Goal: Transaction & Acquisition: Purchase product/service

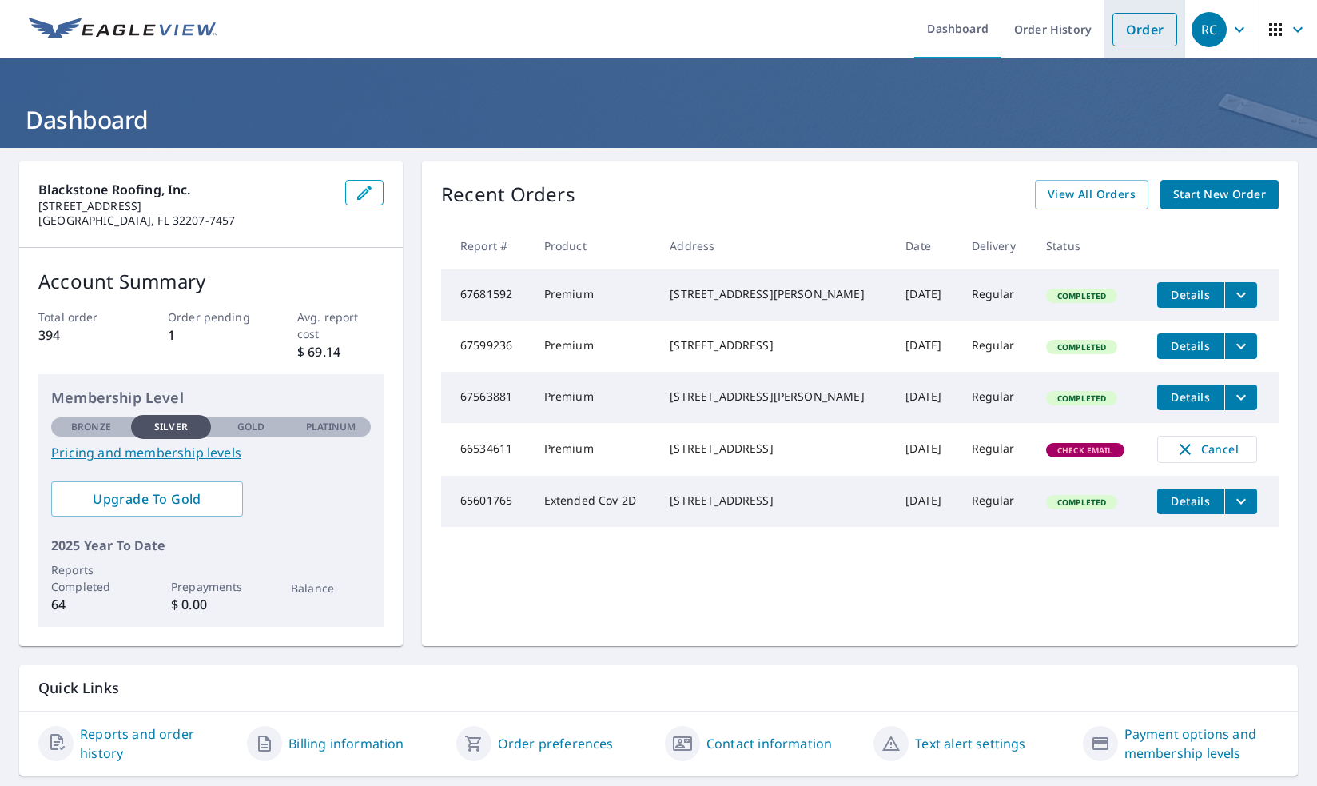
click at [1116, 33] on link "Order" at bounding box center [1145, 30] width 65 height 34
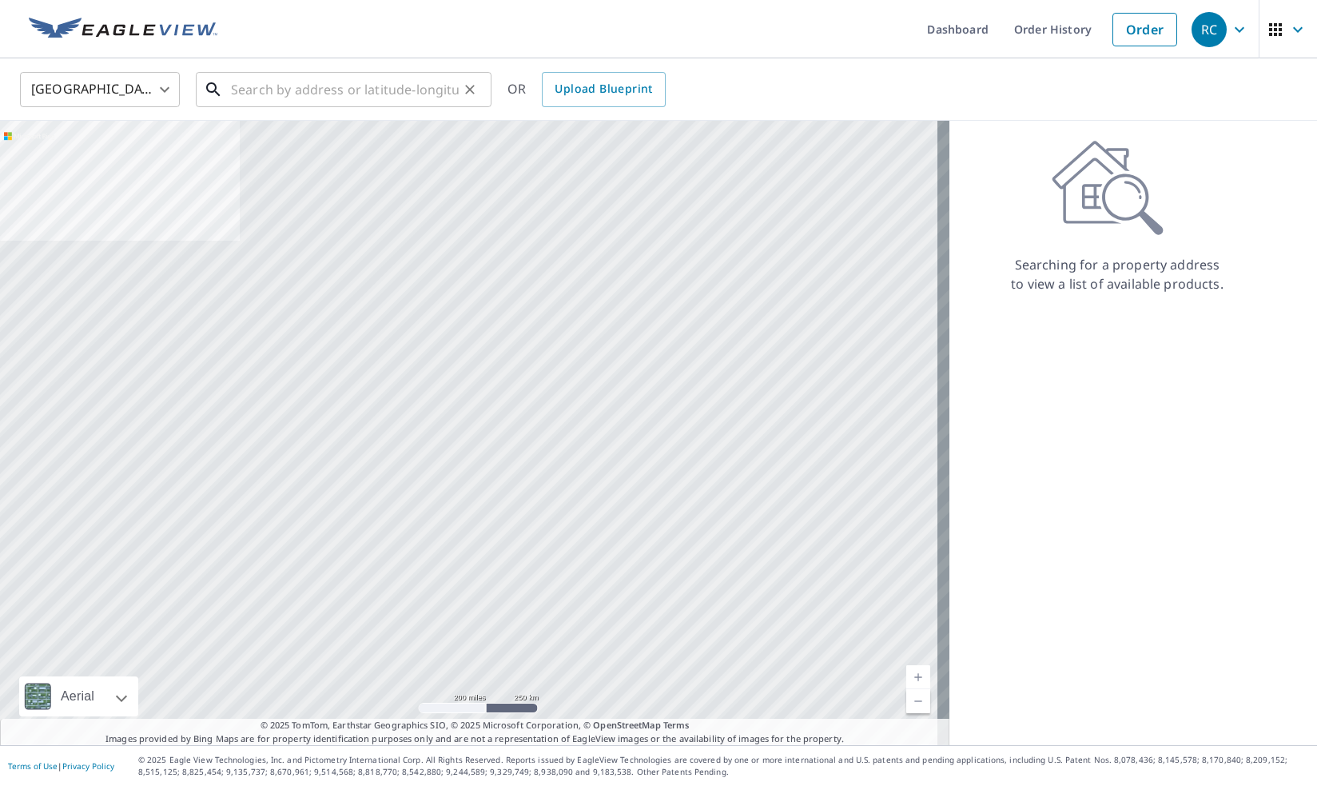
click at [285, 83] on input "text" at bounding box center [345, 89] width 228 height 45
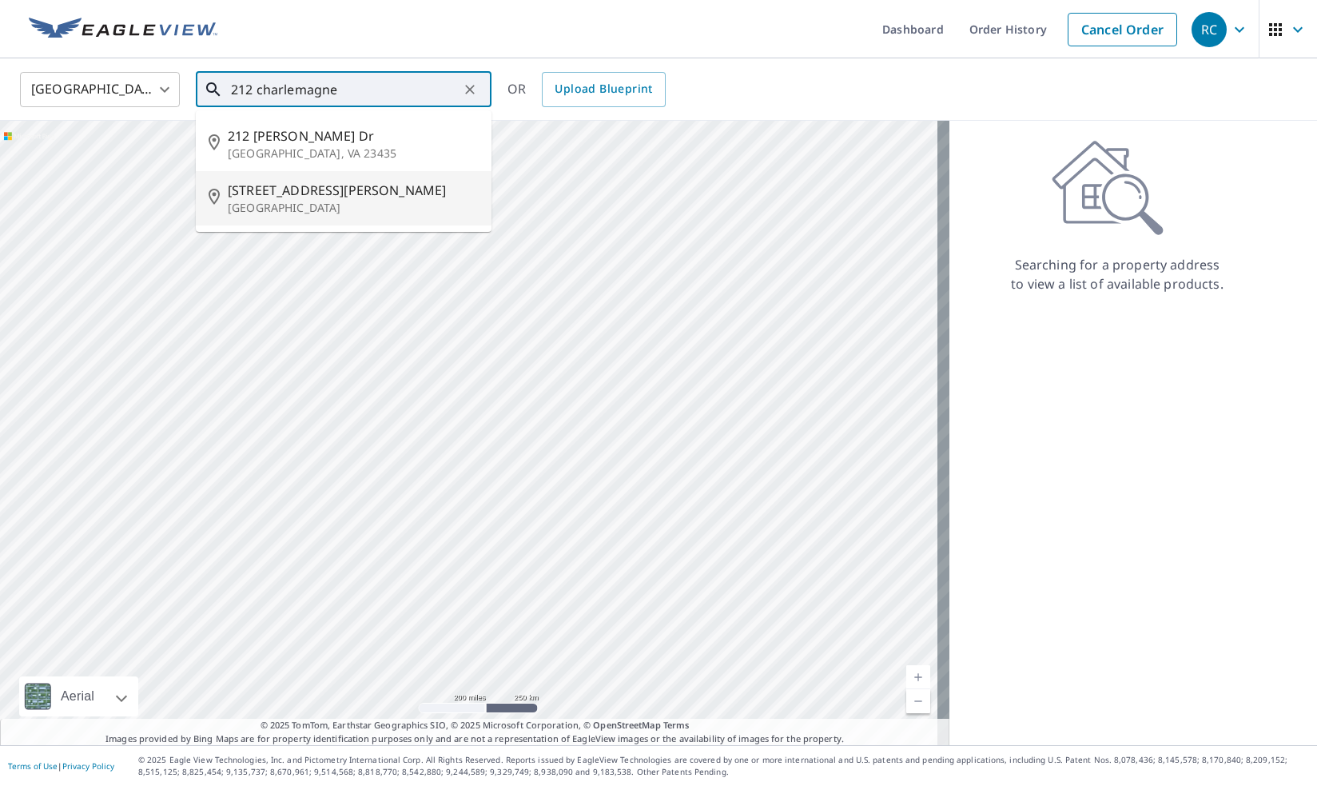
click at [297, 195] on span "212 Charlemagne Cir" at bounding box center [353, 190] width 251 height 19
type input "212 Charlemagne Cir Ponte Vedra Beach, FL 32082"
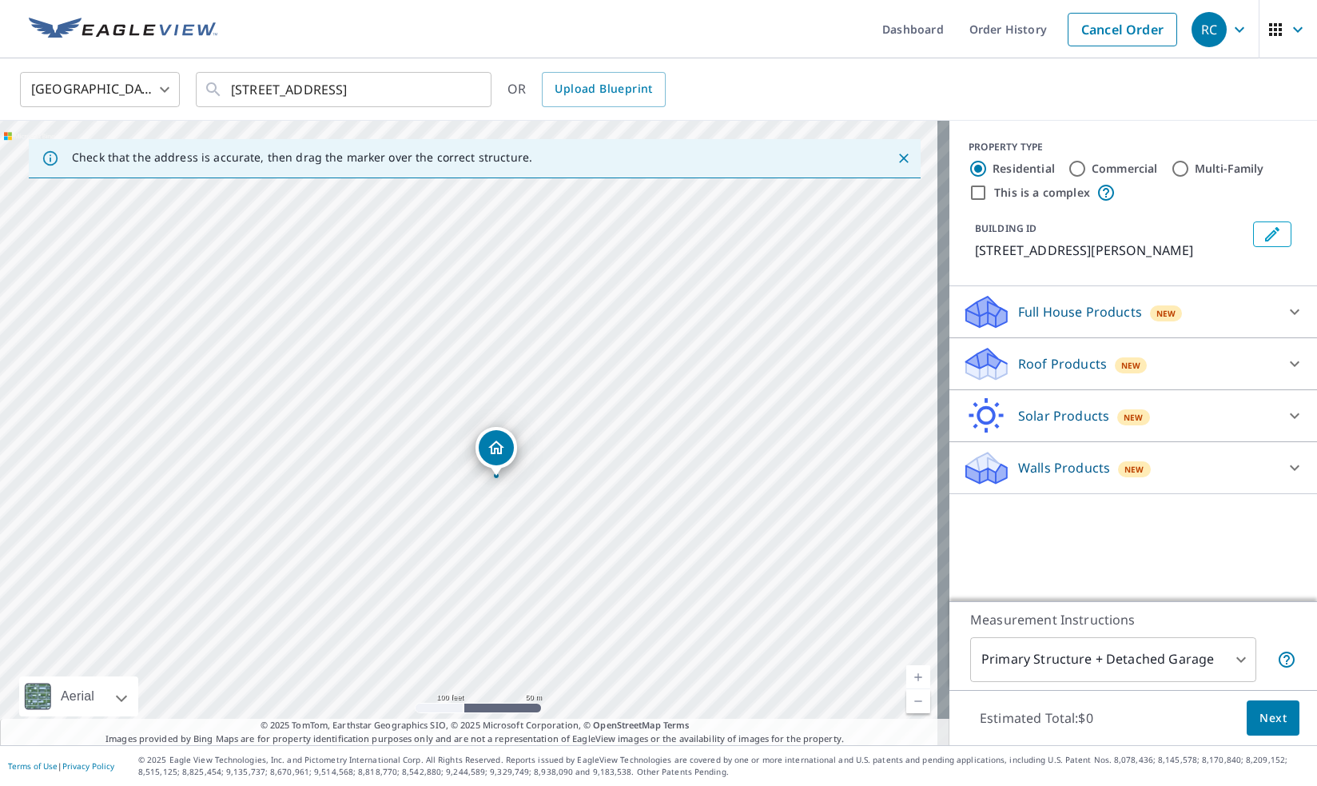
click at [523, 491] on div "212 Charlemagne Cir Ponte Vedra Beach, FL 32082" at bounding box center [475, 433] width 950 height 624
drag, startPoint x: 514, startPoint y: 472, endPoint x: 519, endPoint y: 441, distance: 31.5
click at [519, 441] on div "212 Charlemagne Cir Ponte Vedra Beach, FL 32082" at bounding box center [475, 433] width 950 height 624
click at [1173, 383] on div "Roof Products New" at bounding box center [1119, 364] width 313 height 38
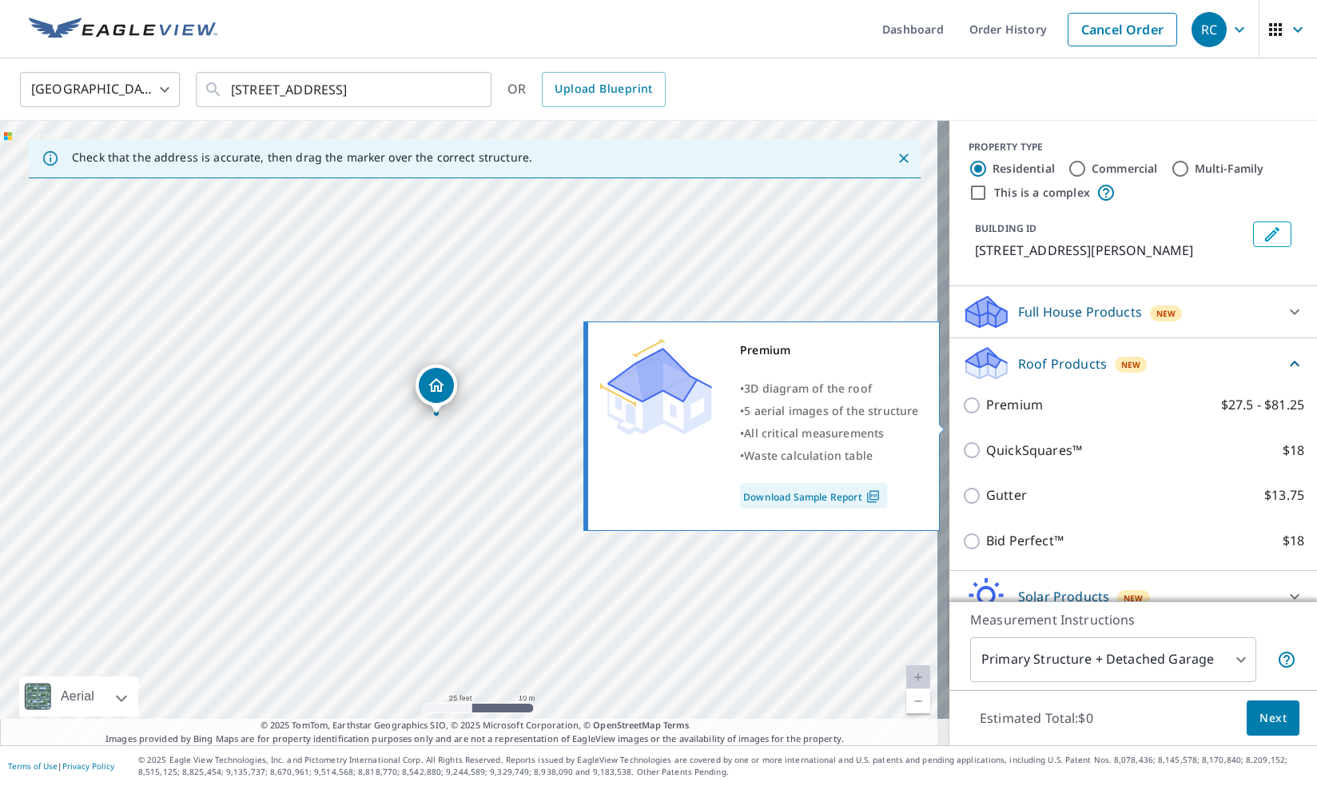
click at [1030, 413] on div "Premium $27.5 - $81.25" at bounding box center [1134, 405] width 342 height 46
click at [1010, 415] on p "Premium" at bounding box center [1015, 405] width 57 height 20
click at [987, 415] on input "Premium $27.5 - $81.25" at bounding box center [975, 405] width 24 height 19
checkbox input "true"
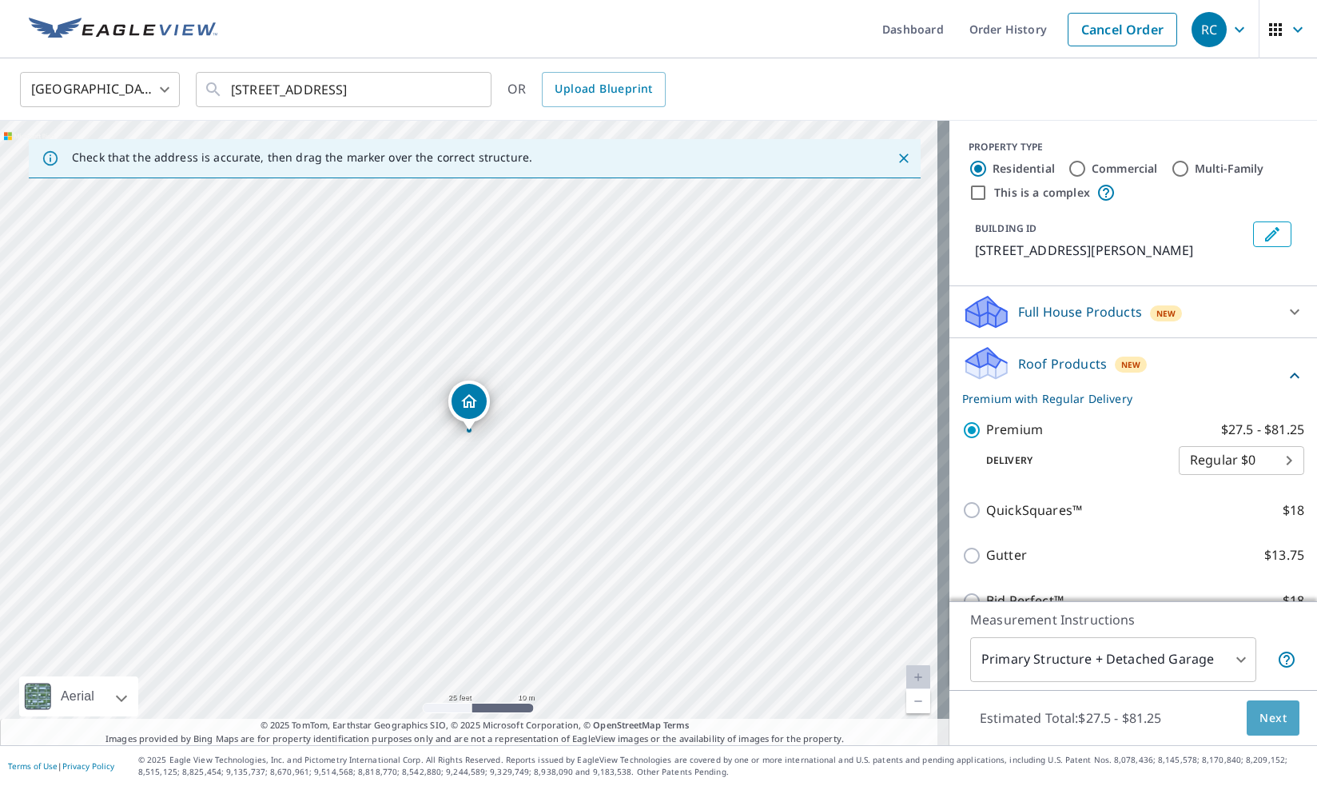
click at [1274, 721] on span "Next" at bounding box center [1273, 718] width 27 height 20
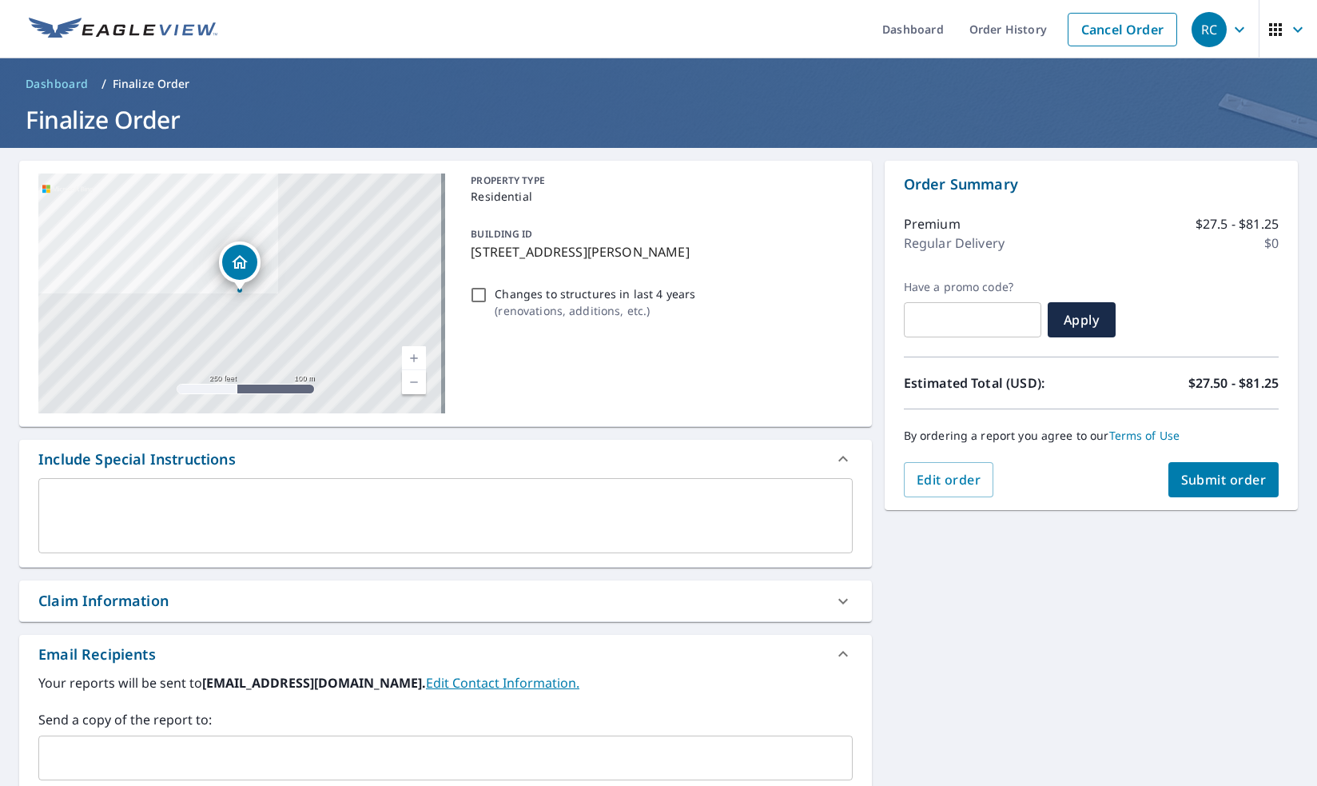
click at [1193, 486] on span "Submit order" at bounding box center [1225, 480] width 86 height 18
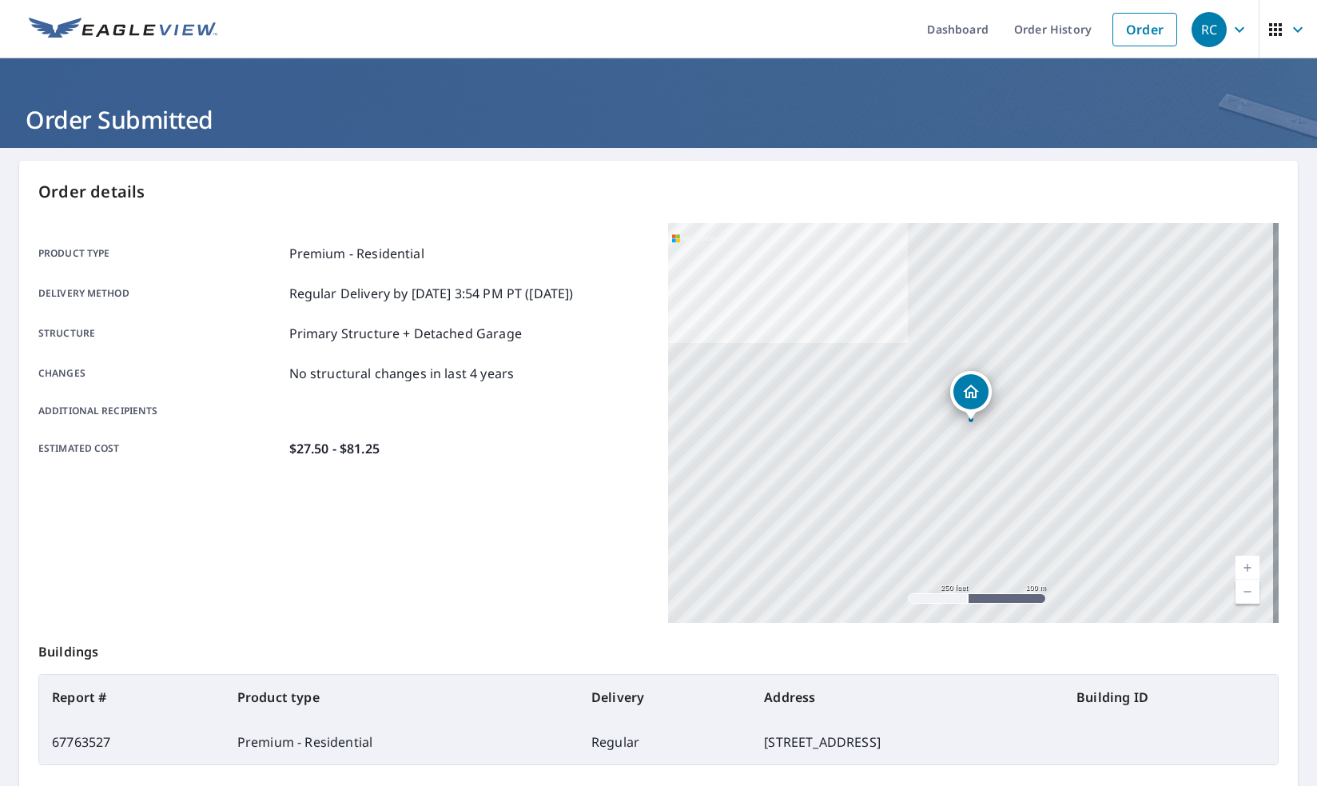
click at [533, 448] on div "Estimated cost $27.50 - $81.25" at bounding box center [343, 448] width 611 height 19
click at [928, 22] on link "Dashboard" at bounding box center [958, 29] width 87 height 58
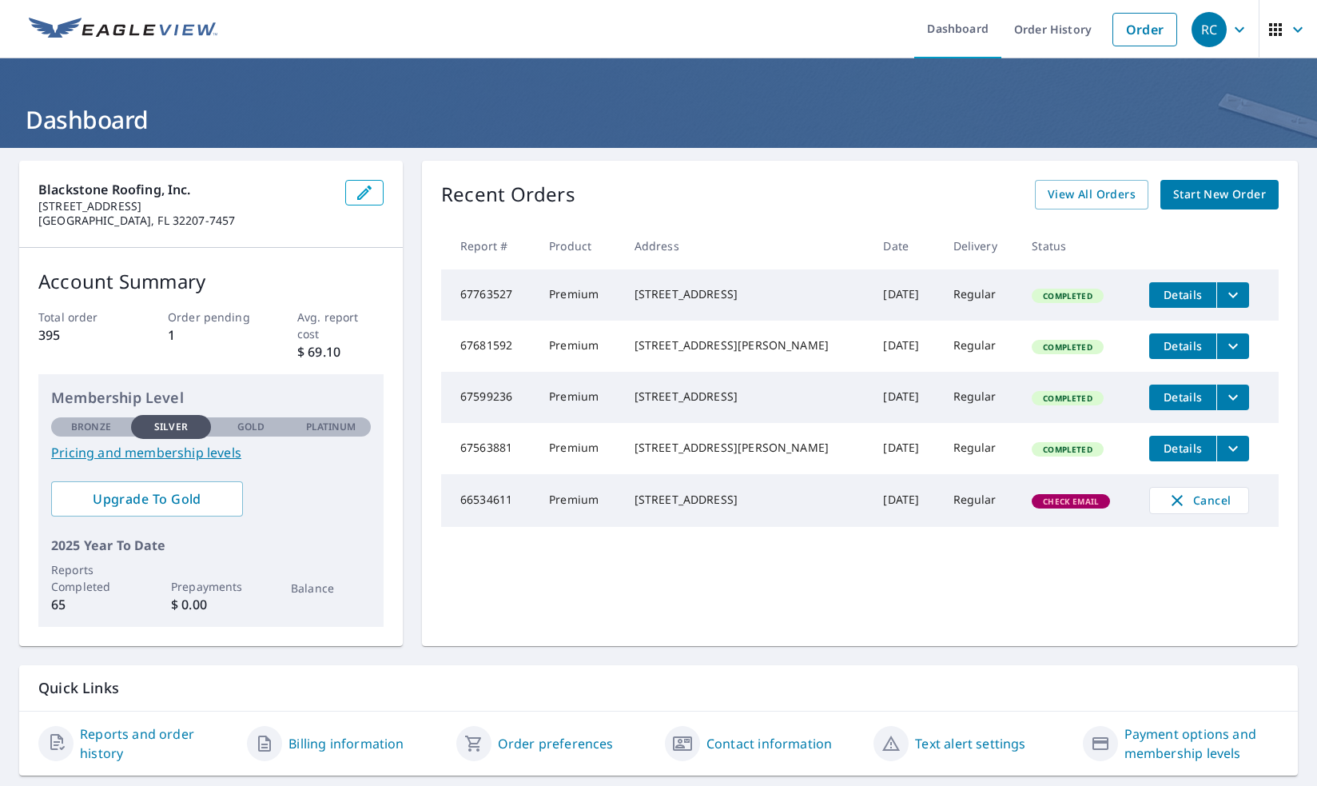
click at [1229, 295] on icon "filesDropdownBtn-67763527" at bounding box center [1234, 295] width 10 height 6
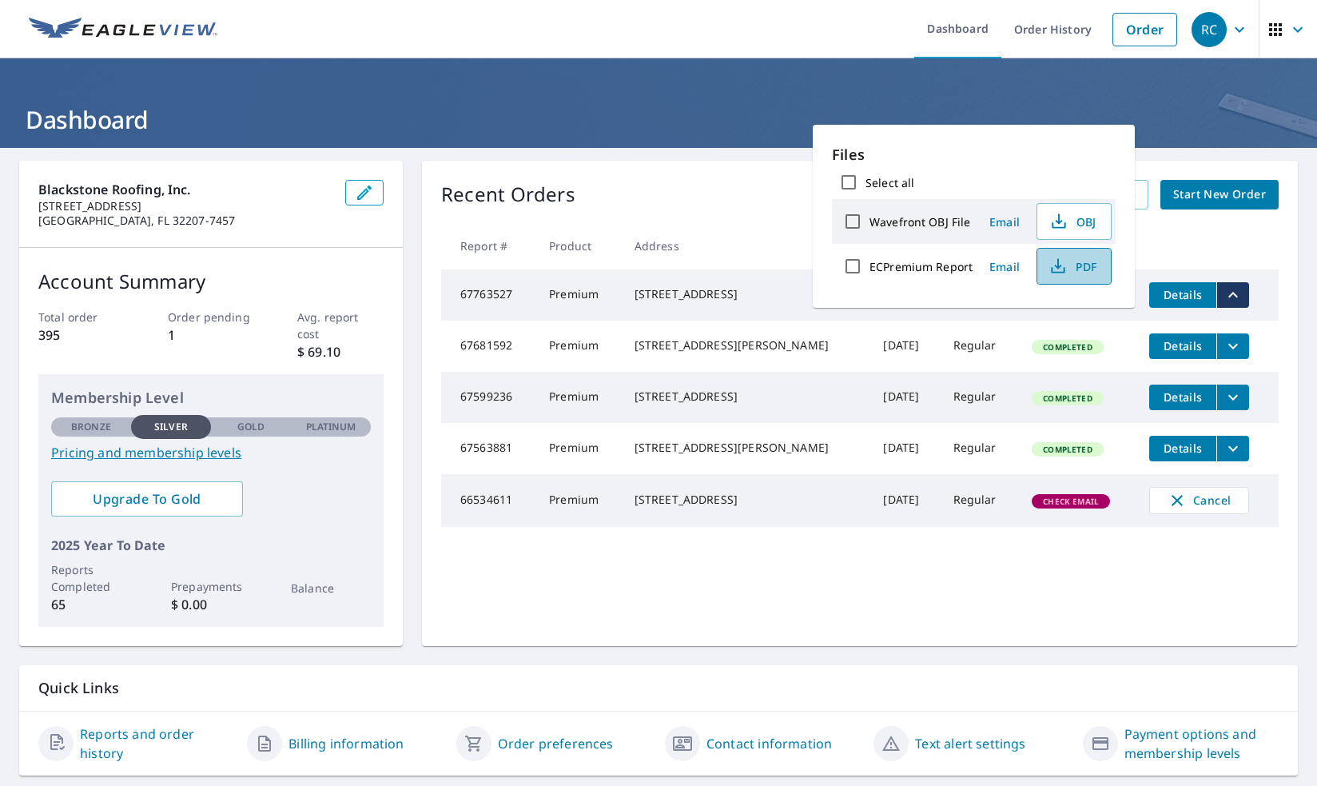
click at [1071, 263] on span "PDF" at bounding box center [1072, 266] width 51 height 19
